Goal: Task Accomplishment & Management: Use online tool/utility

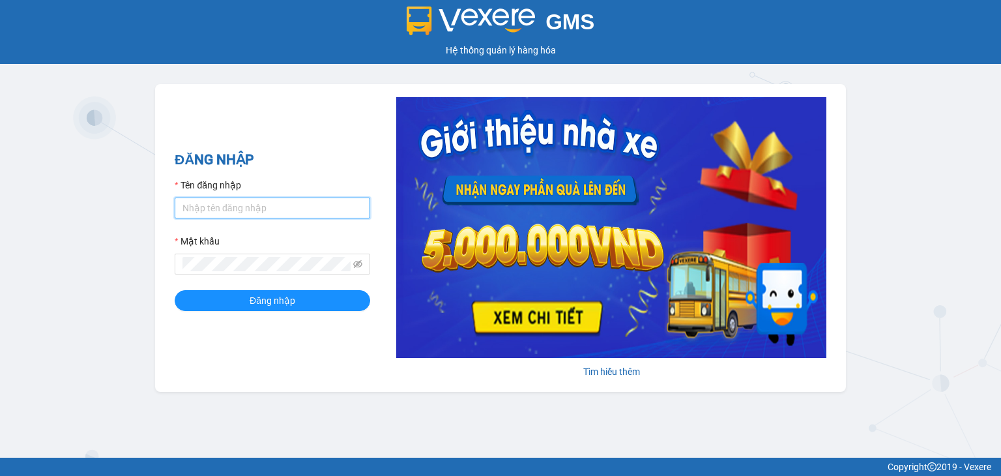
click at [218, 214] on input "Tên đăng nhập" at bounding box center [273, 208] width 196 height 21
type input "dieuquynh.vtp"
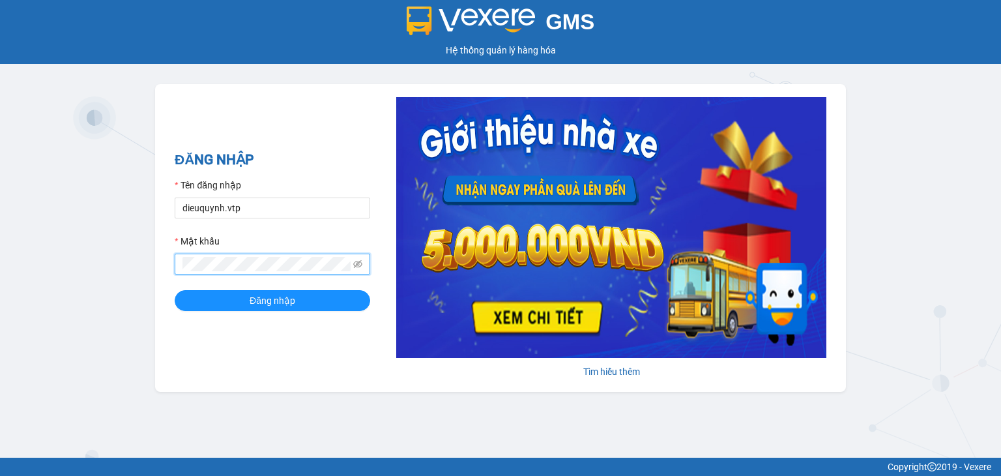
click at [175, 290] on button "Đăng nhập" at bounding box center [273, 300] width 196 height 21
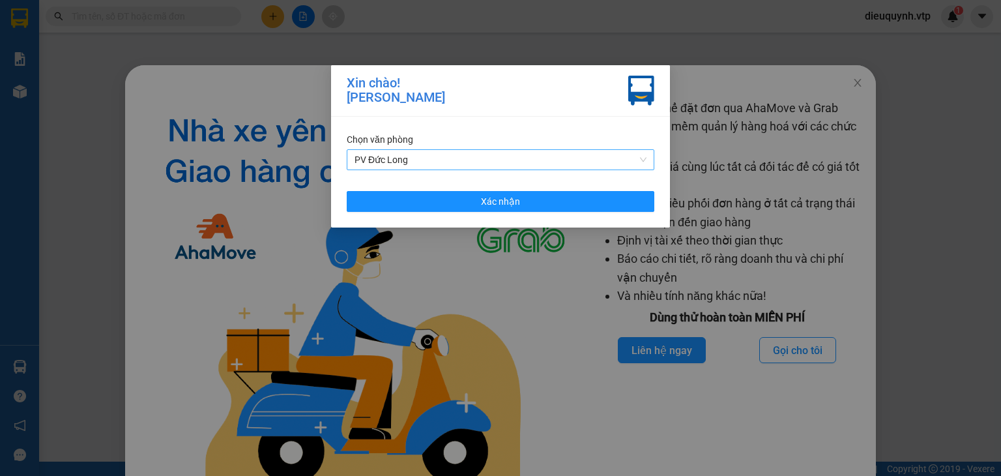
click at [514, 159] on span "PV Đức Long" at bounding box center [501, 160] width 292 height 20
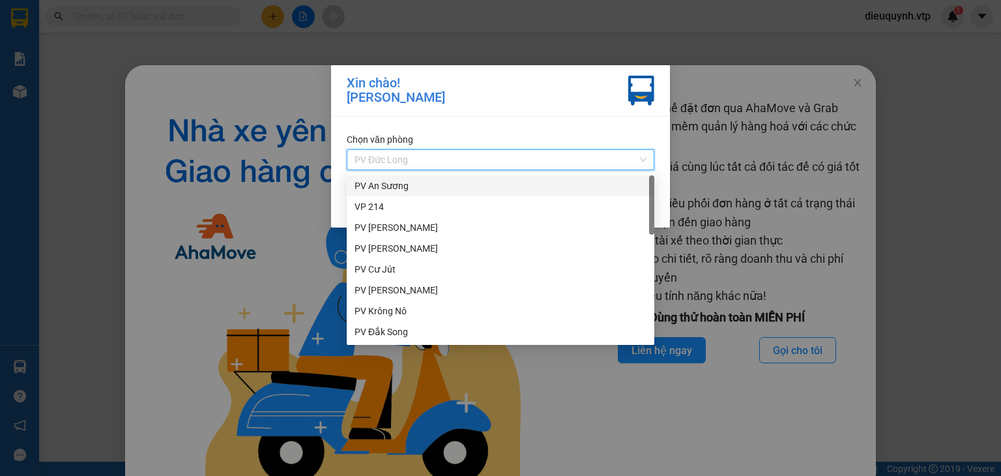
click at [424, 183] on div "PV An Sương" at bounding box center [501, 186] width 292 height 14
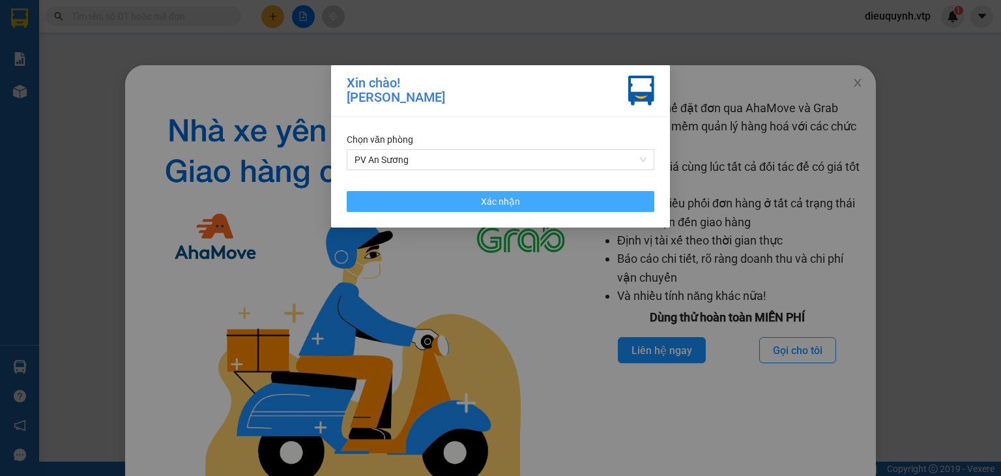
click at [550, 194] on button "Xác nhận" at bounding box center [501, 201] width 308 height 21
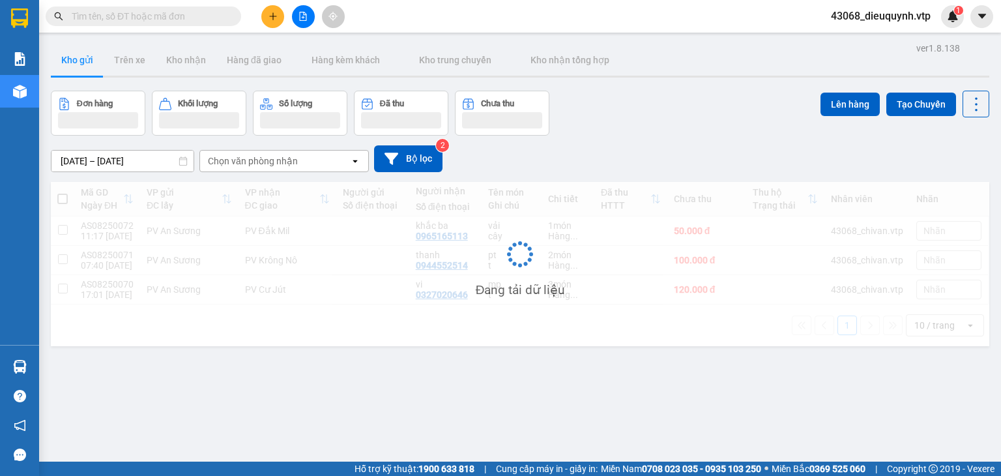
click at [133, 13] on input "text" at bounding box center [149, 16] width 154 height 14
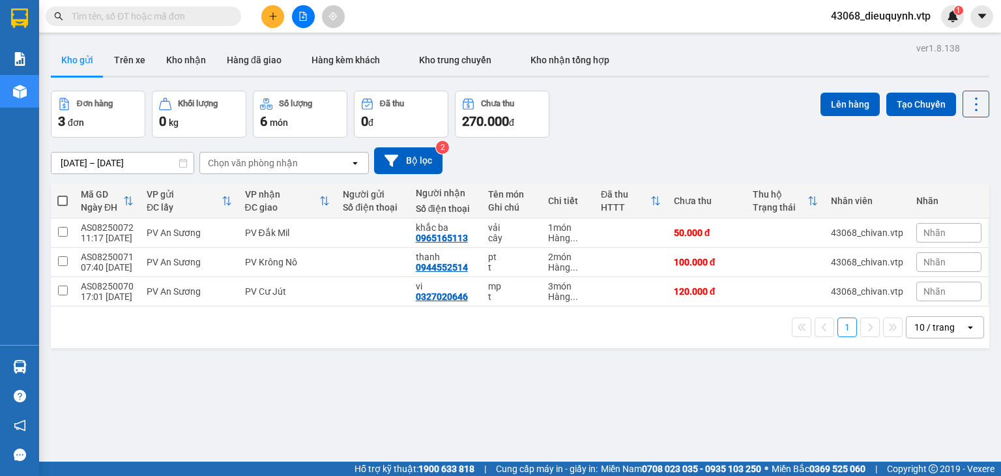
paste input "0969482715"
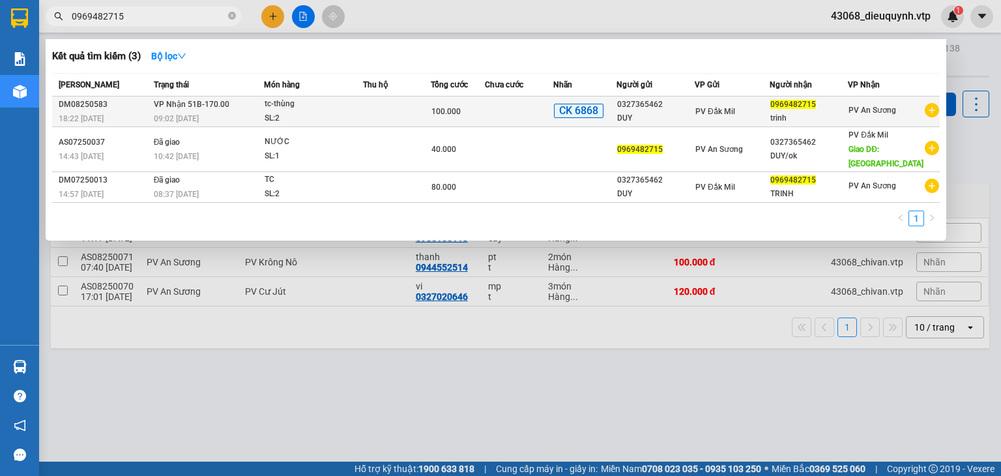
type input "0969482715"
click at [499, 98] on td at bounding box center [519, 111] width 68 height 31
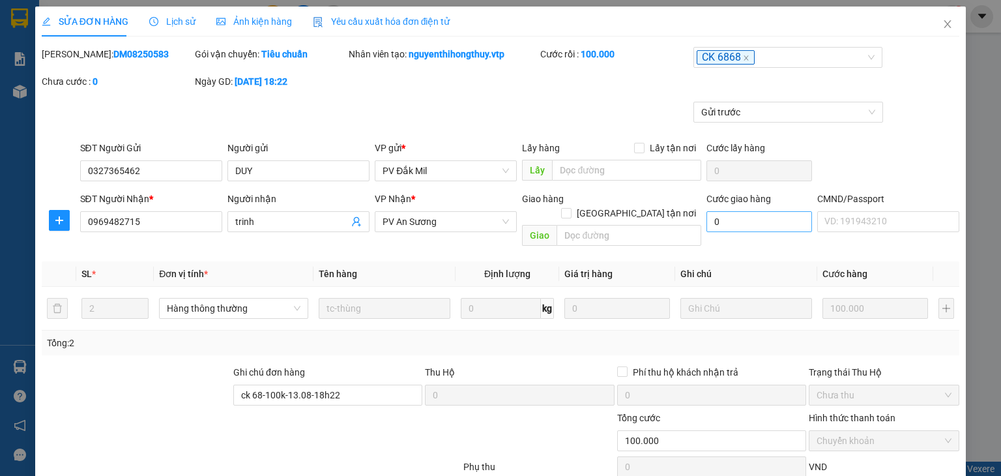
type input "0327365462"
type input "DUY"
type input "0969482715"
type input "trinh"
type input "ck 68-100k-13.08-18h22"
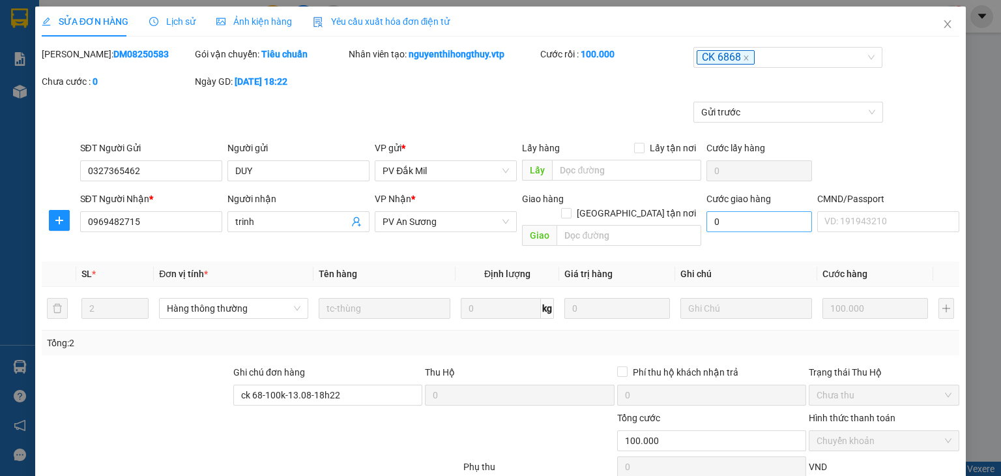
type input "100.000"
type input "5.000"
click at [943, 21] on icon "close" at bounding box center [948, 24] width 10 height 10
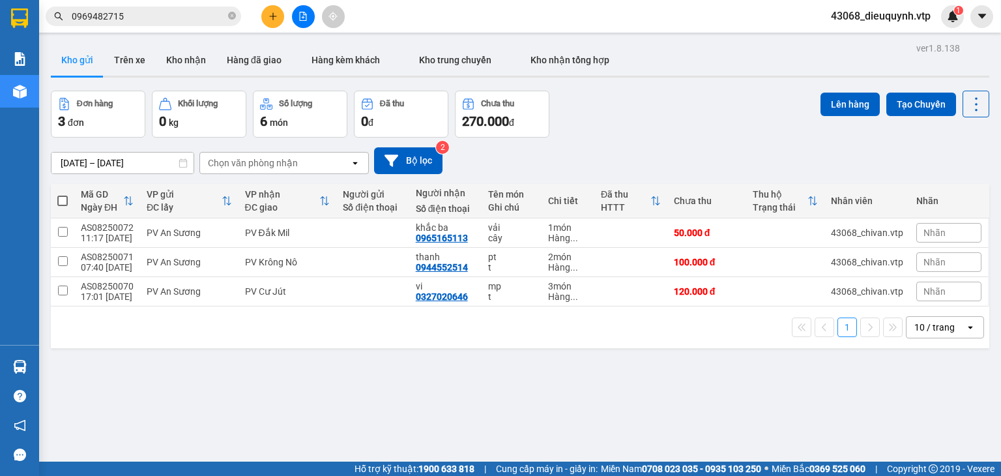
click at [162, 16] on input "0969482715" at bounding box center [149, 16] width 154 height 14
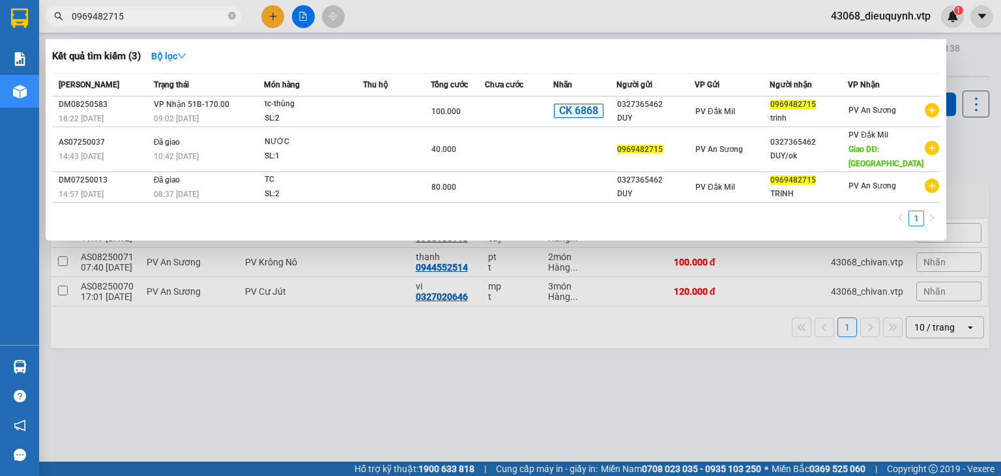
click at [378, 385] on div at bounding box center [500, 238] width 1001 height 476
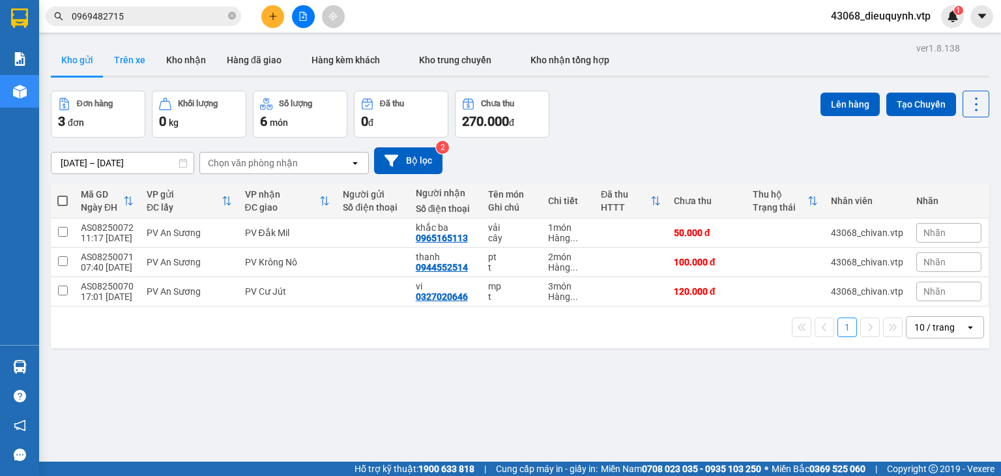
click at [121, 58] on button "Trên xe" at bounding box center [130, 59] width 52 height 31
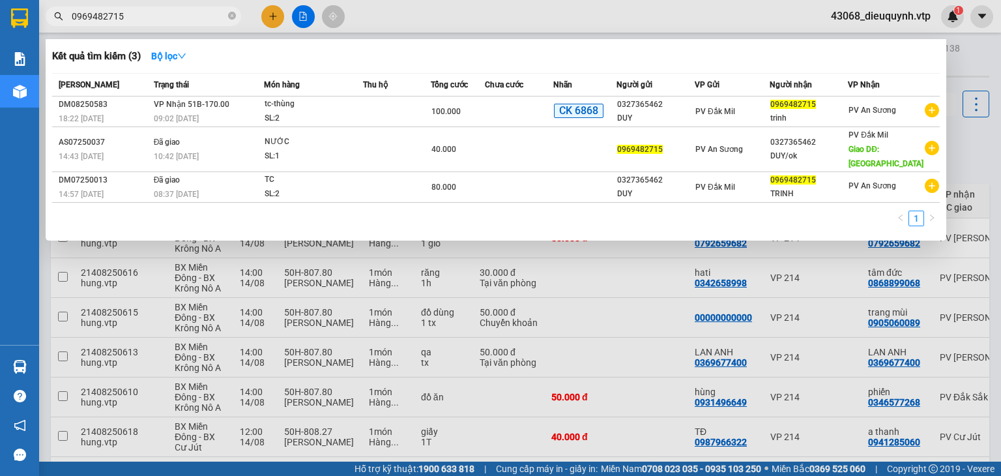
click at [146, 12] on input "0969482715" at bounding box center [149, 16] width 154 height 14
click at [456, 3] on div at bounding box center [500, 238] width 1001 height 476
click at [175, 19] on input "0969482715" at bounding box center [149, 16] width 154 height 14
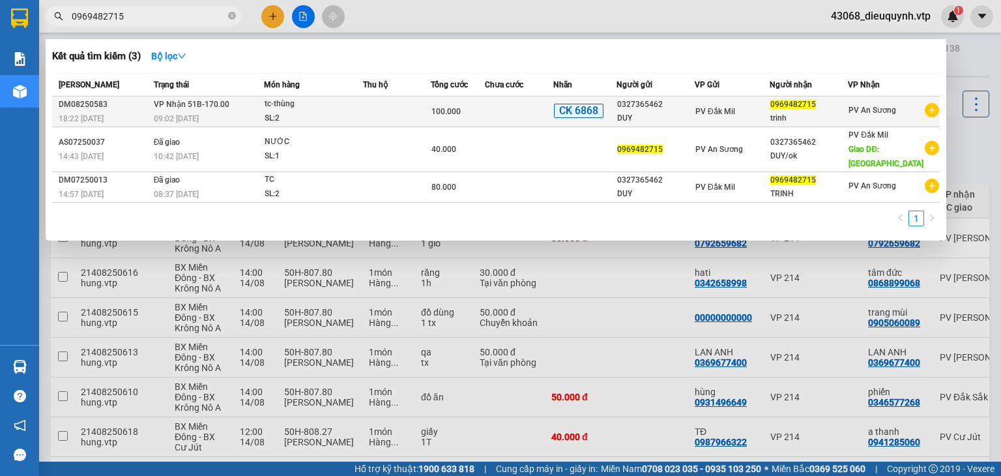
click at [201, 118] on div "09:02 - 14/08" at bounding box center [209, 118] width 110 height 14
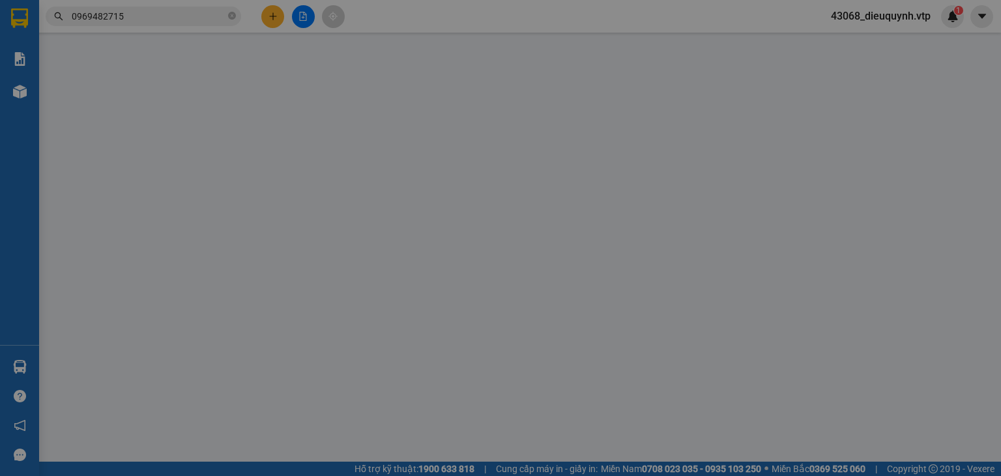
type input "5.000"
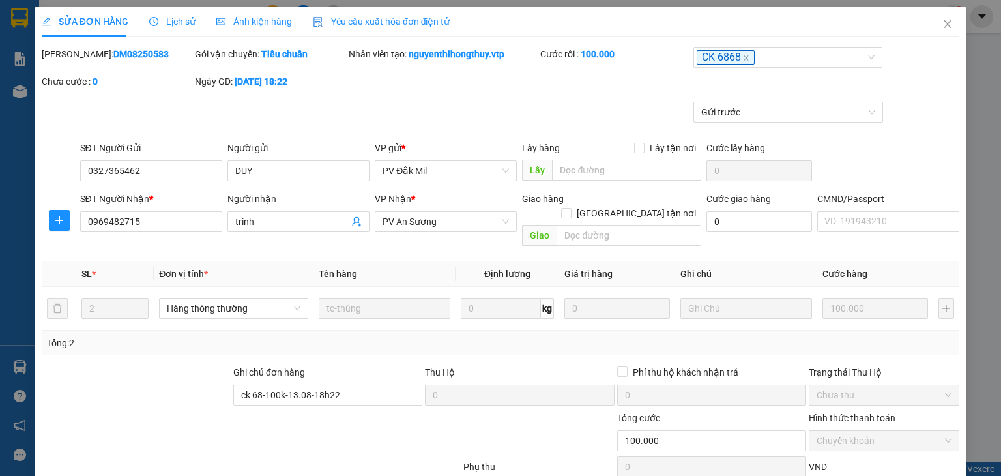
type input "0327365462"
type input "DUY"
type input "0969482715"
type input "trinh"
type input "ck 68-100k-13.08-18h22"
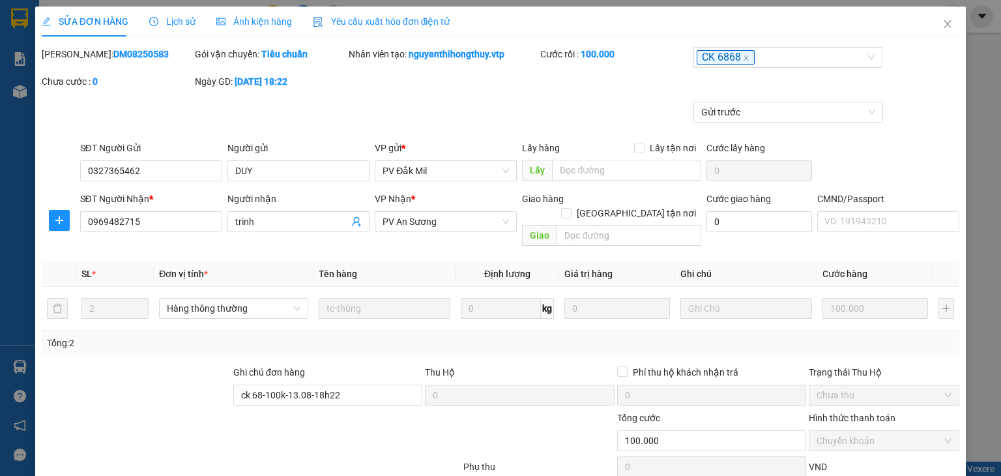
type input "100.000"
click at [162, 25] on span "Lịch sử" at bounding box center [172, 21] width 46 height 10
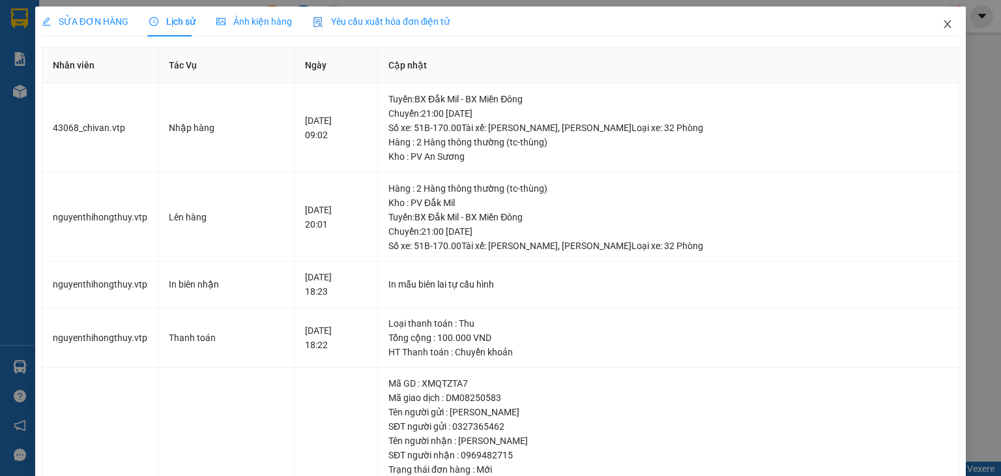
click at [943, 22] on icon "close" at bounding box center [948, 24] width 10 height 10
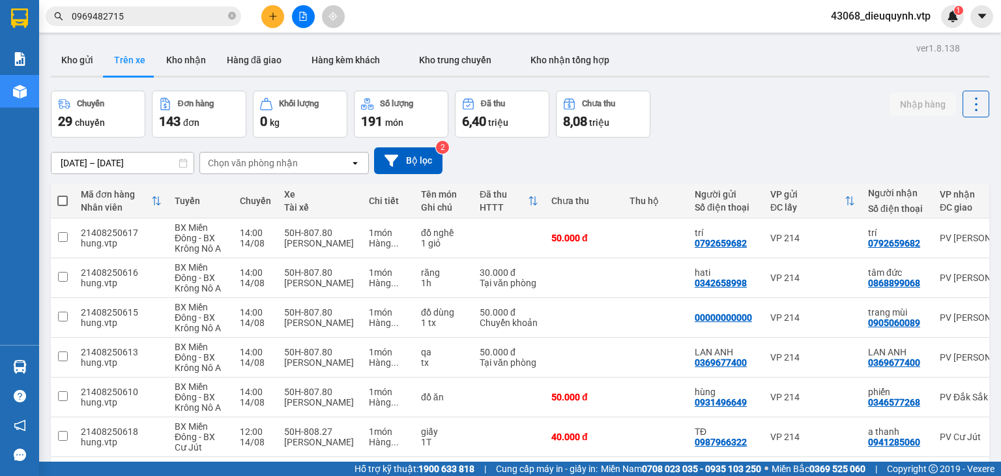
click at [149, 22] on input "0969482715" at bounding box center [149, 16] width 154 height 14
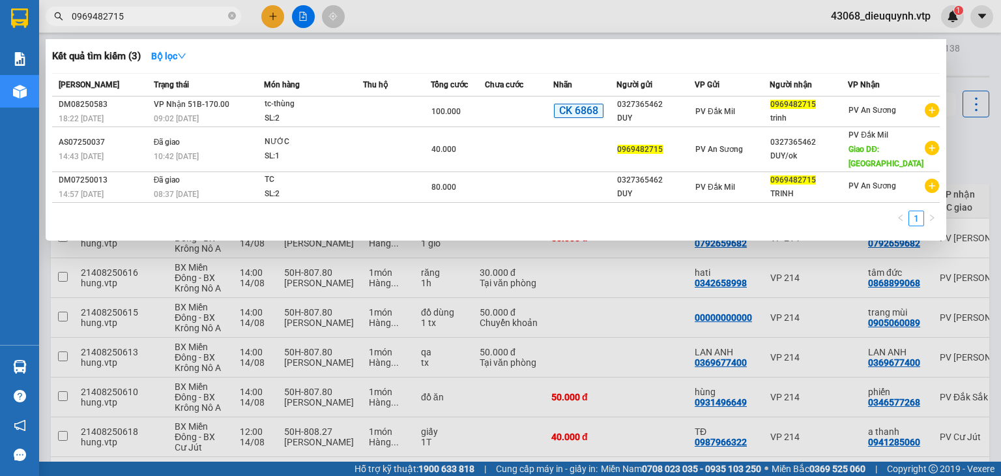
click at [741, 26] on div at bounding box center [500, 238] width 1001 height 476
